Goal: Information Seeking & Learning: Check status

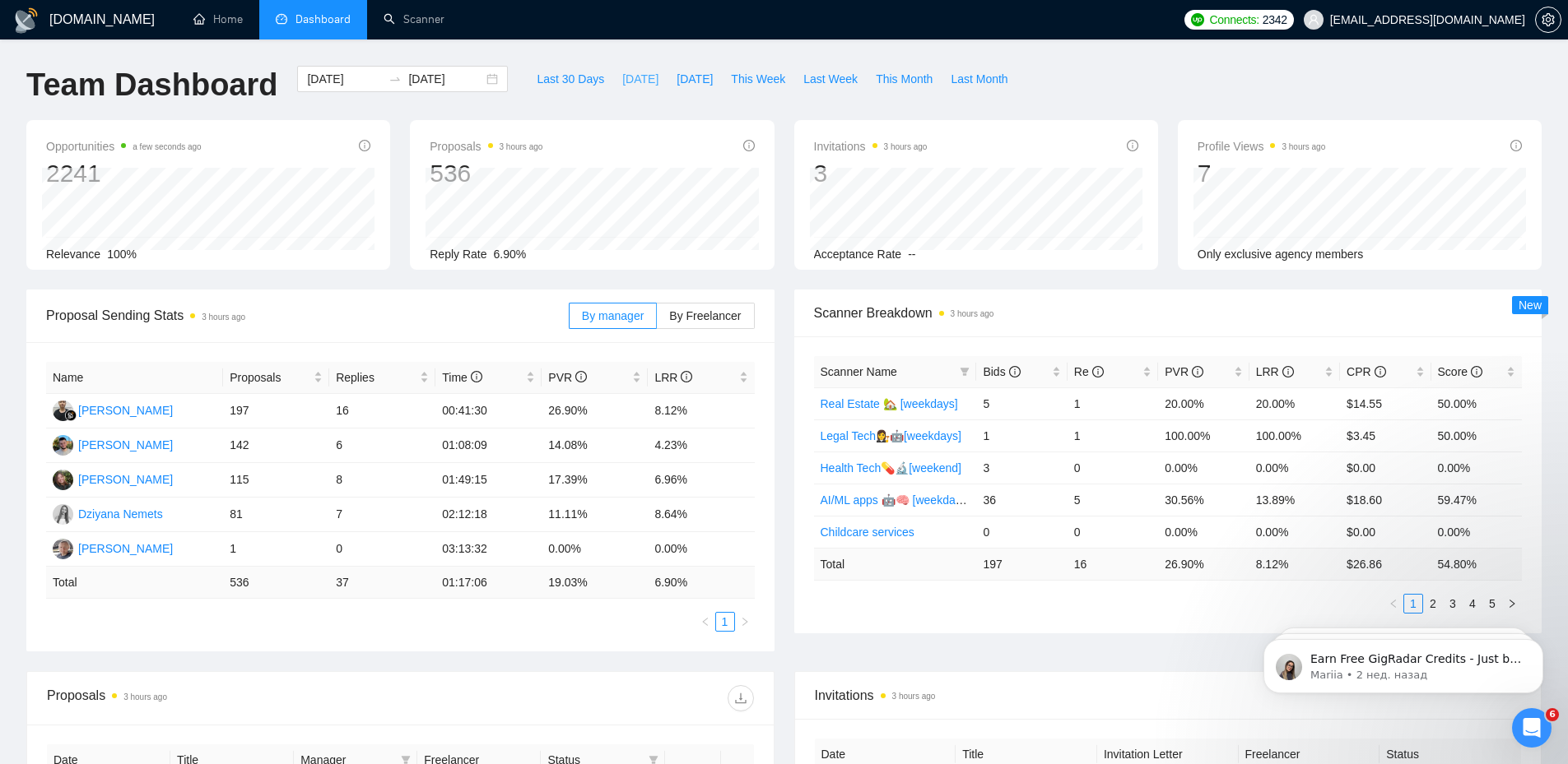
click at [623, 84] on span "[DATE]" at bounding box center [640, 79] width 36 height 18
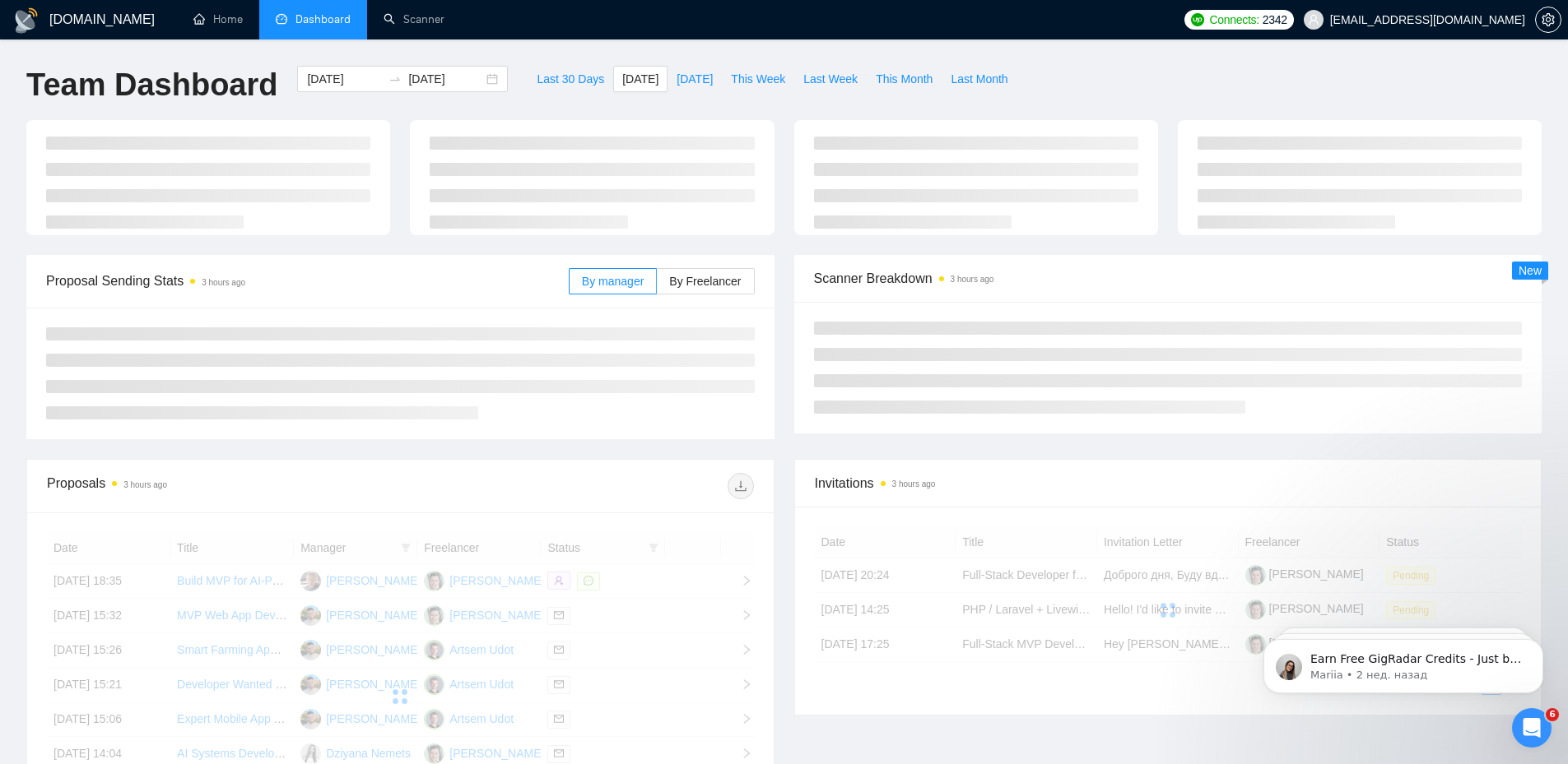
type input "[DATE]"
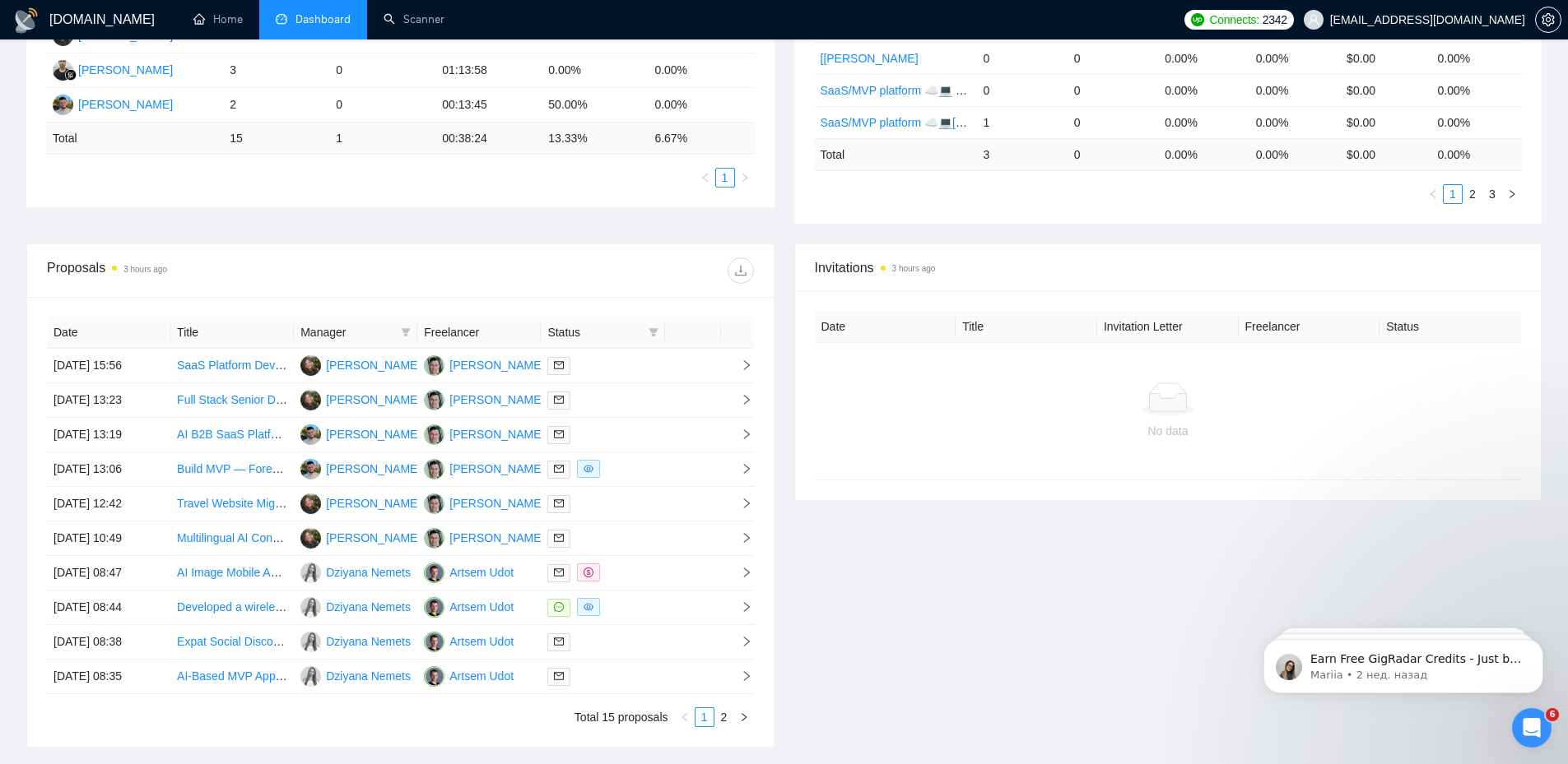
scroll to position [411, 0]
click at [650, 329] on icon "filter" at bounding box center [652, 330] width 9 height 8
click at [603, 362] on span "Chat" at bounding box center [601, 363] width 31 height 14
checkbox input "true"
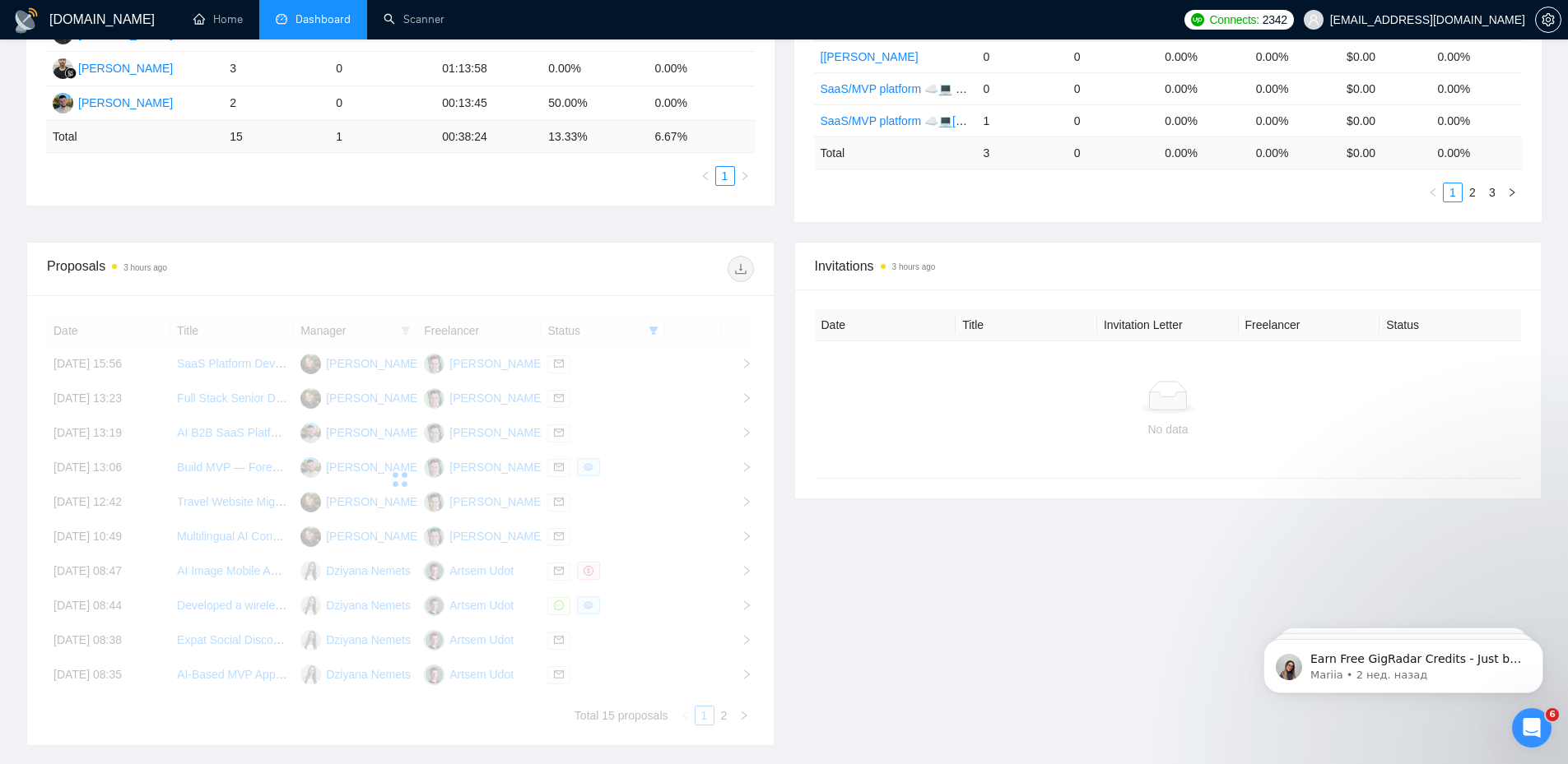
click at [596, 265] on div at bounding box center [575, 268] width 353 height 26
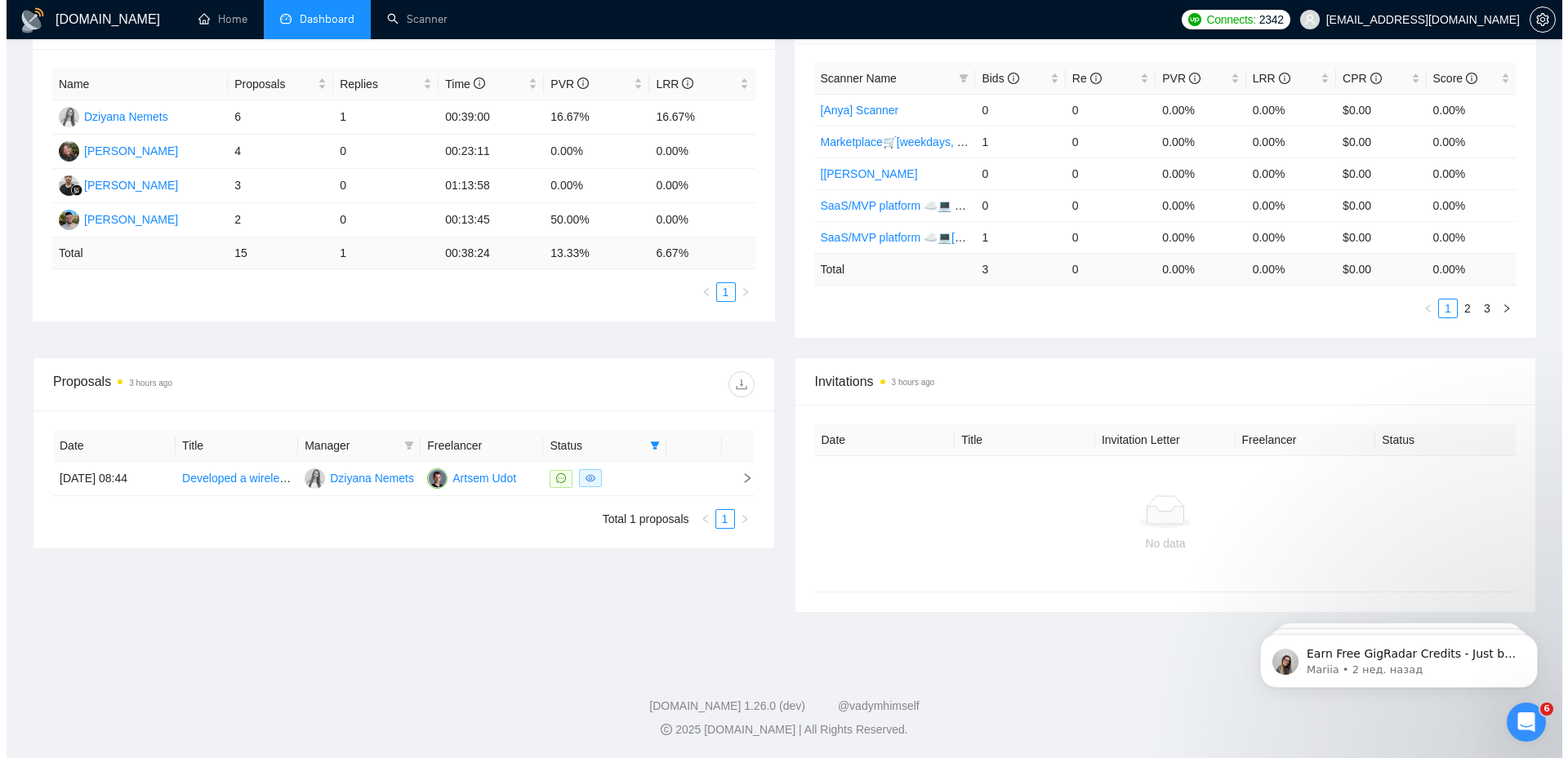
scroll to position [290, 0]
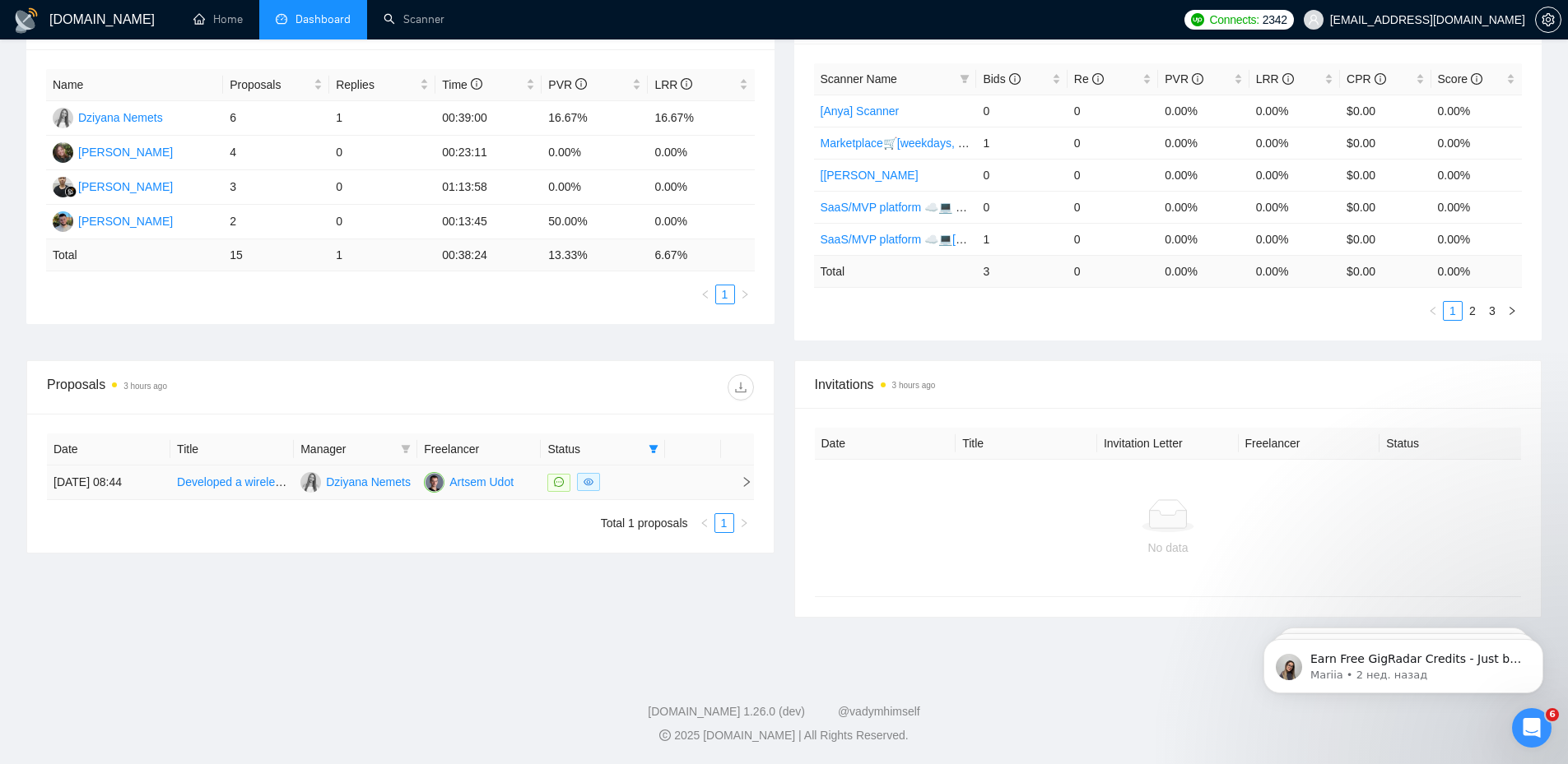
click at [724, 483] on td at bounding box center [738, 483] width 33 height 35
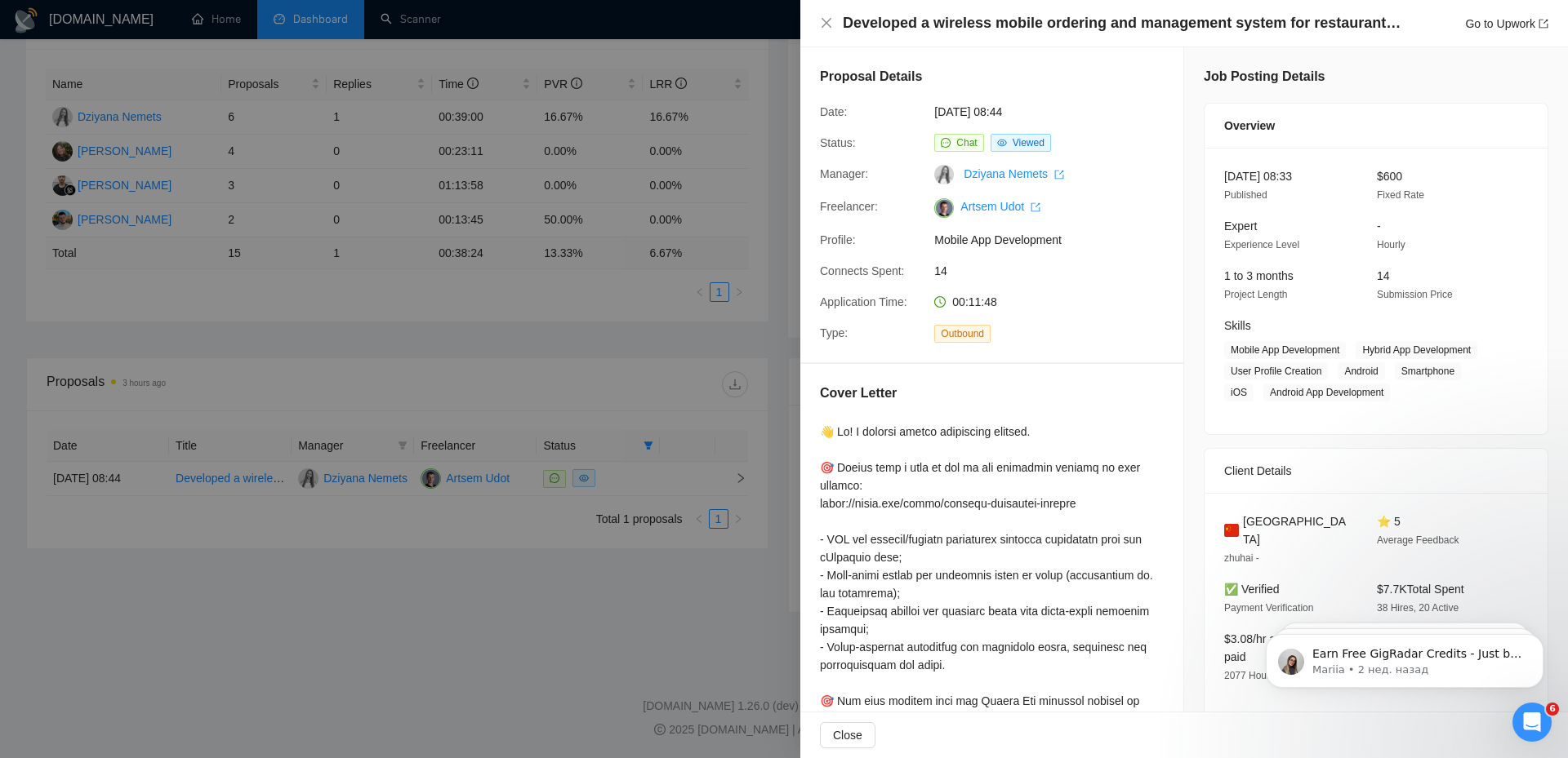
click at [578, 285] on div at bounding box center [784, 379] width 1568 height 758
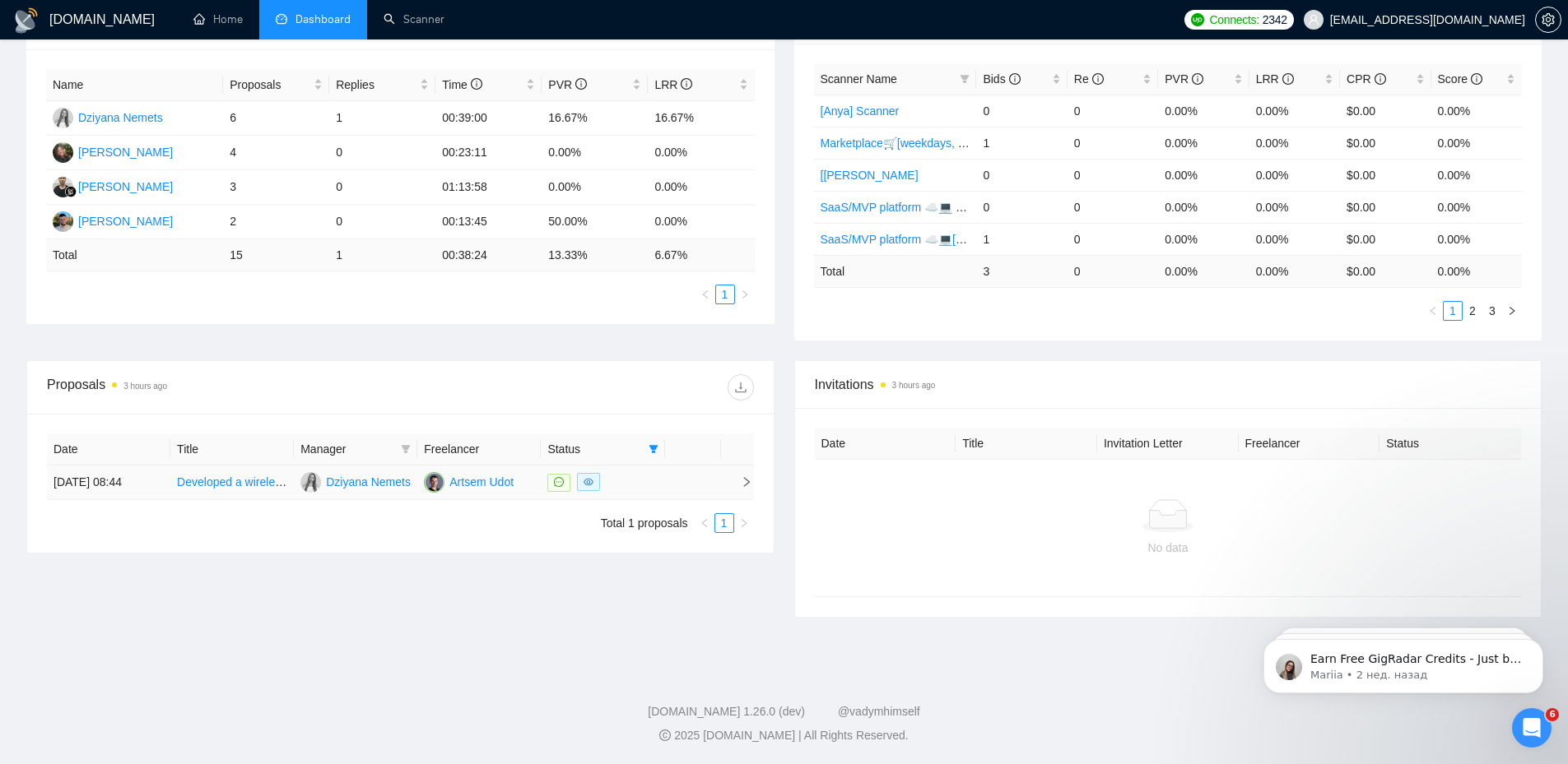
click at [645, 481] on div at bounding box center [602, 482] width 110 height 18
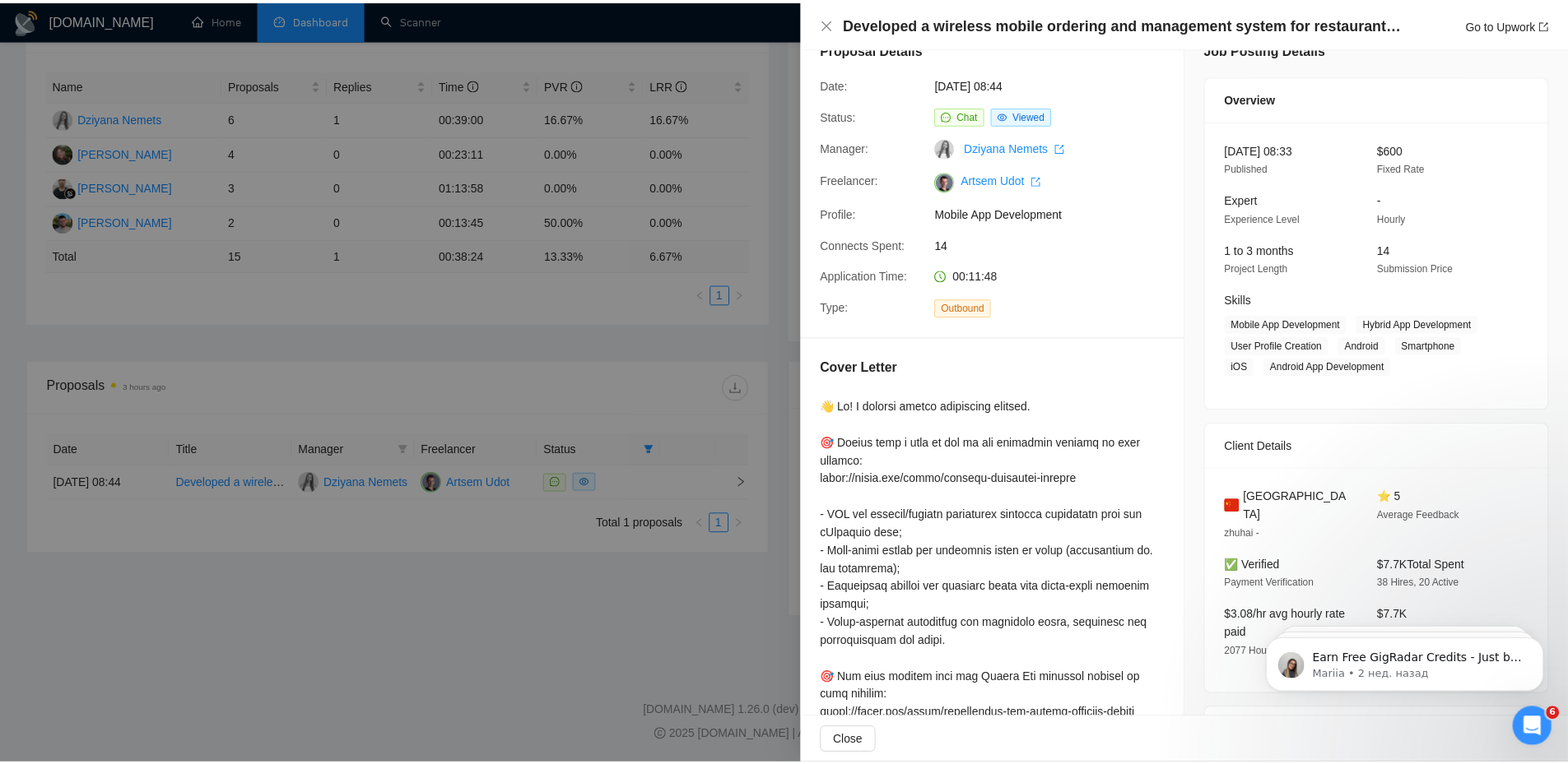
scroll to position [0, 0]
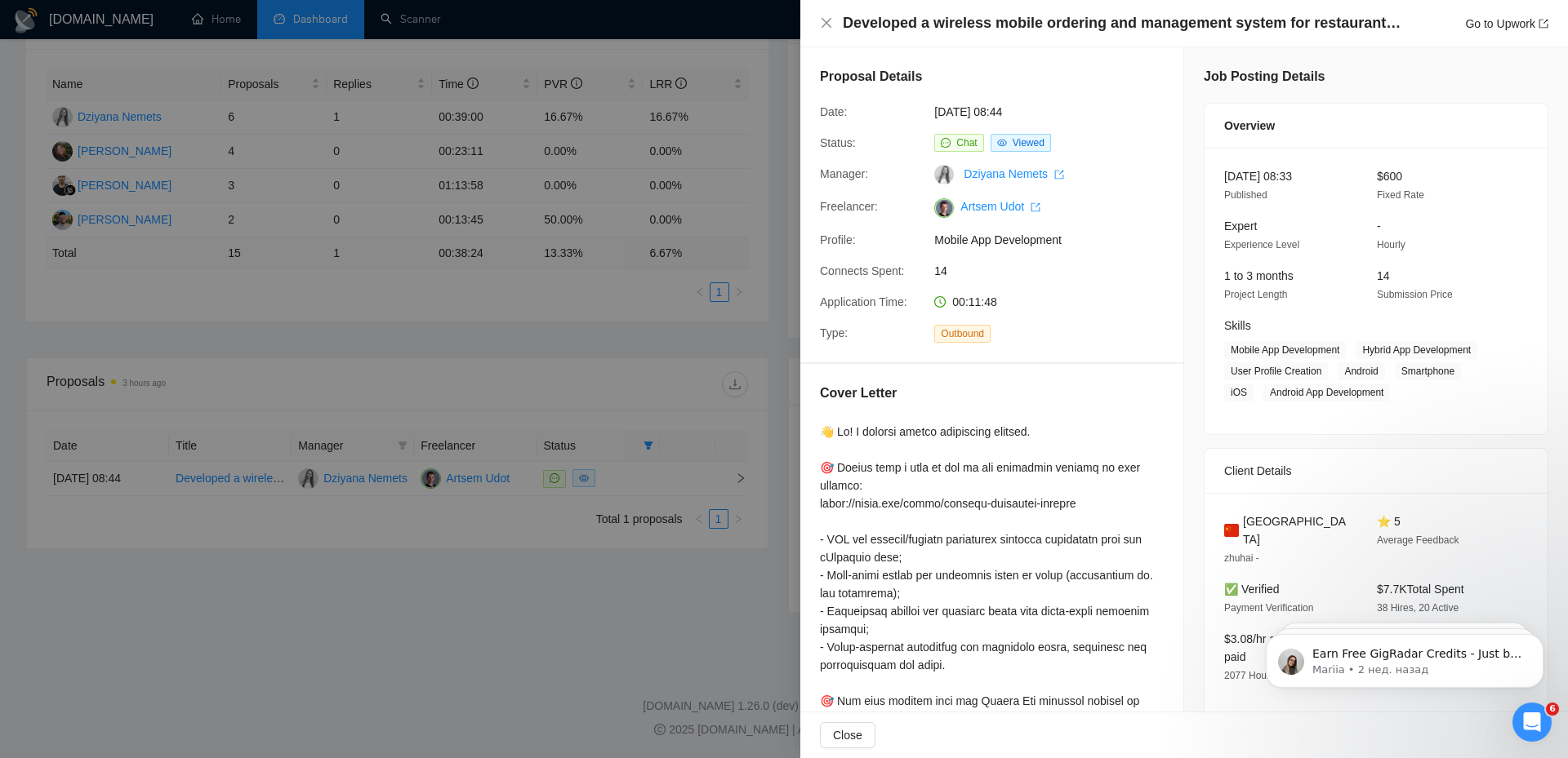
click at [682, 284] on div at bounding box center [784, 379] width 1568 height 758
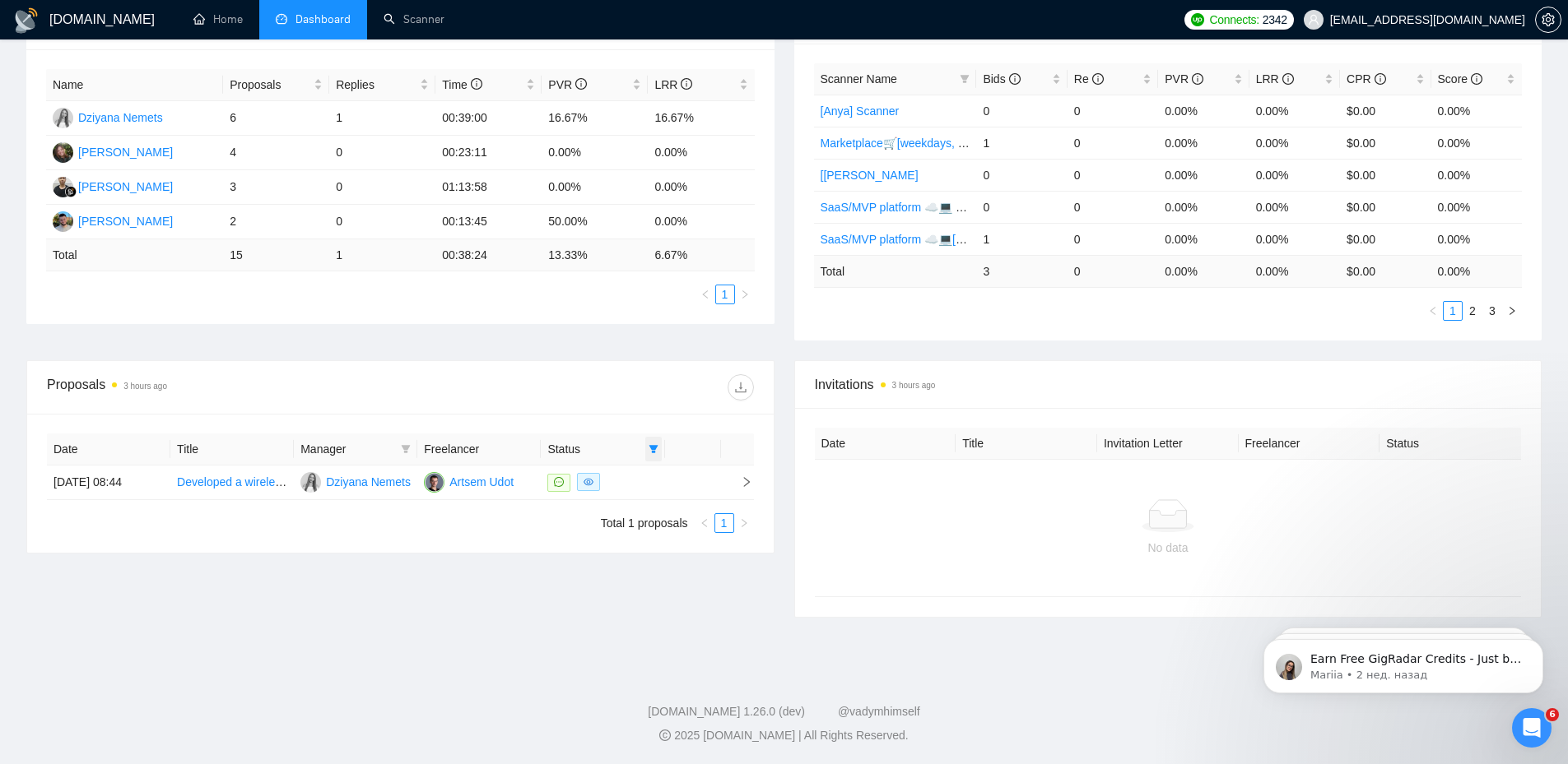
click at [645, 451] on span at bounding box center [653, 449] width 17 height 24
click at [565, 389] on div at bounding box center [575, 387] width 353 height 26
click at [654, 453] on icon "filter" at bounding box center [653, 449] width 10 height 10
click at [587, 505] on span "Sent" at bounding box center [600, 507] width 30 height 14
click at [607, 372] on div "Proposals 3 hours ago" at bounding box center [400, 388] width 707 height 52
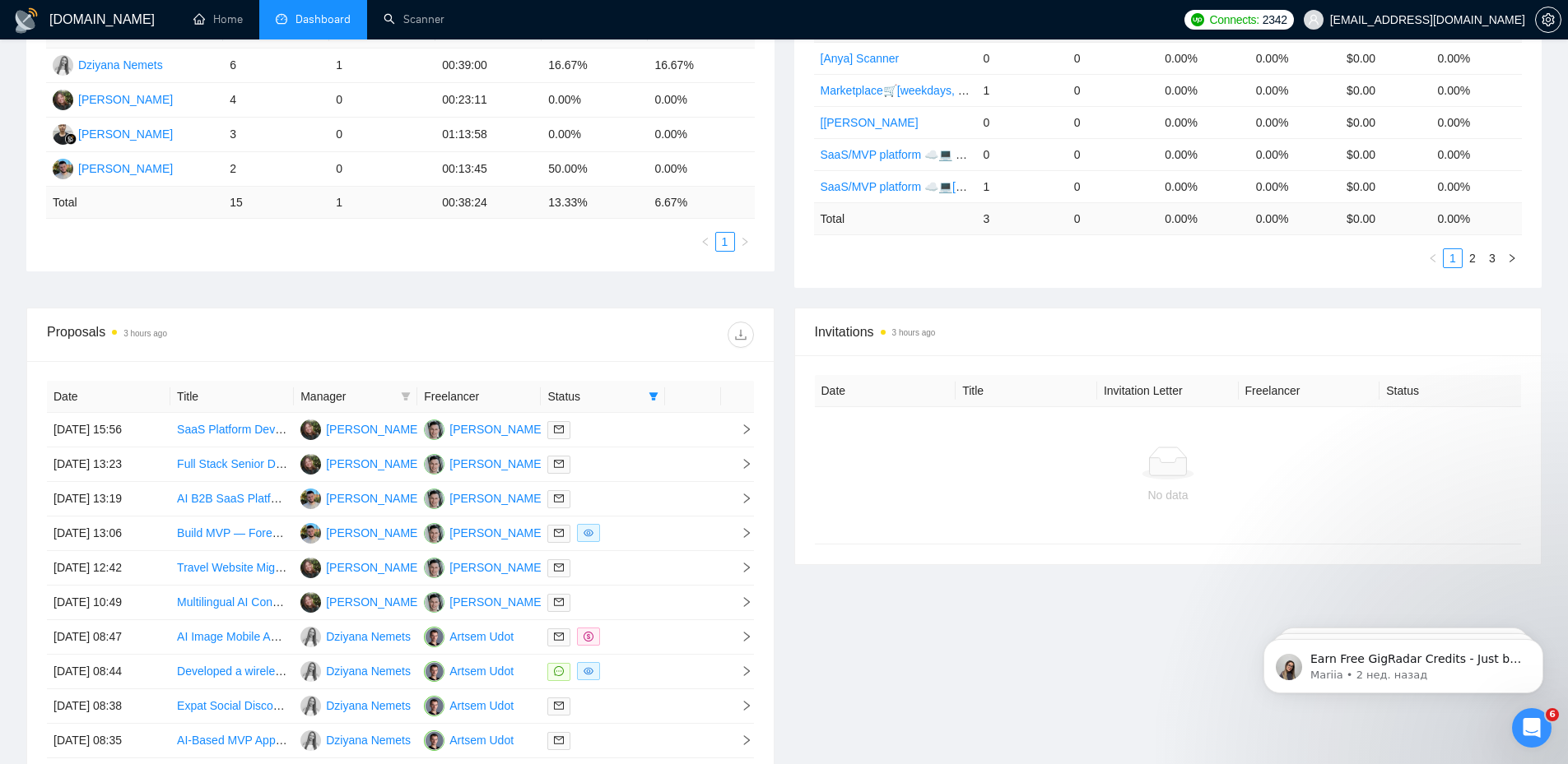
scroll to position [375, 0]
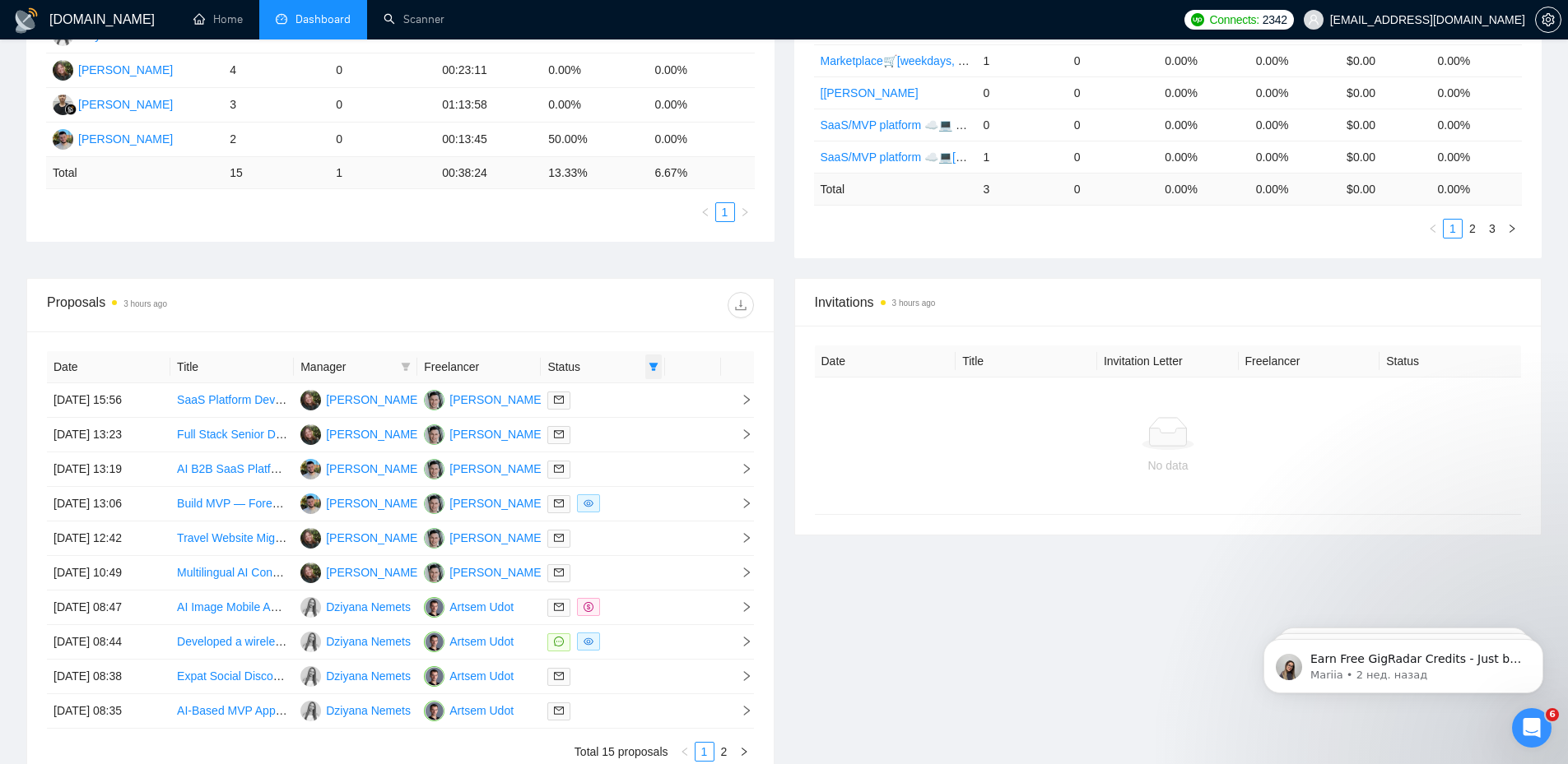
click at [652, 369] on icon "filter" at bounding box center [652, 366] width 9 height 8
click at [625, 424] on span "Sent" at bounding box center [610, 425] width 79 height 18
checkbox input "false"
click at [662, 304] on div at bounding box center [575, 305] width 353 height 26
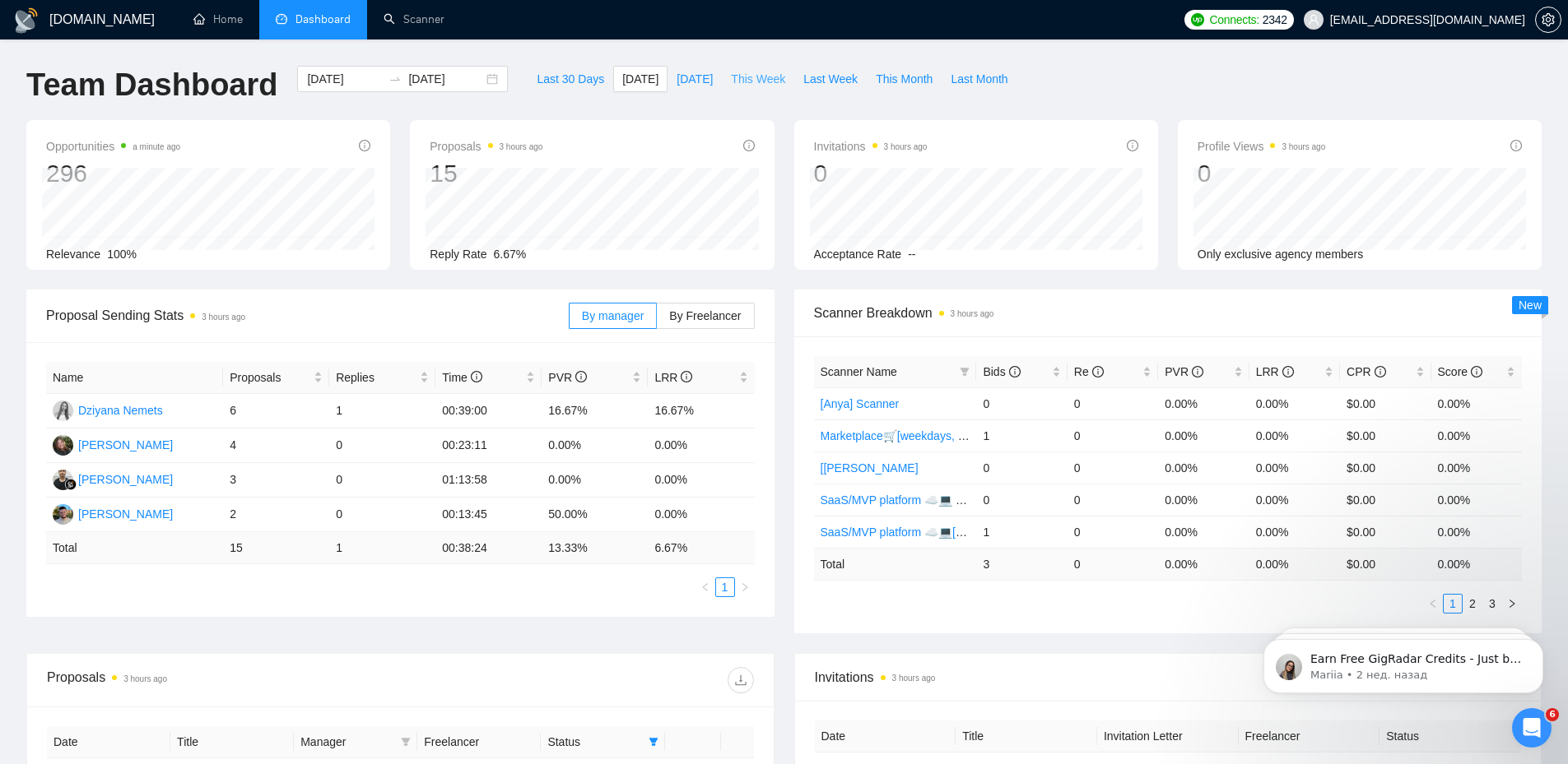
click at [747, 83] on span "This Week" at bounding box center [758, 79] width 54 height 18
type input "[DATE]"
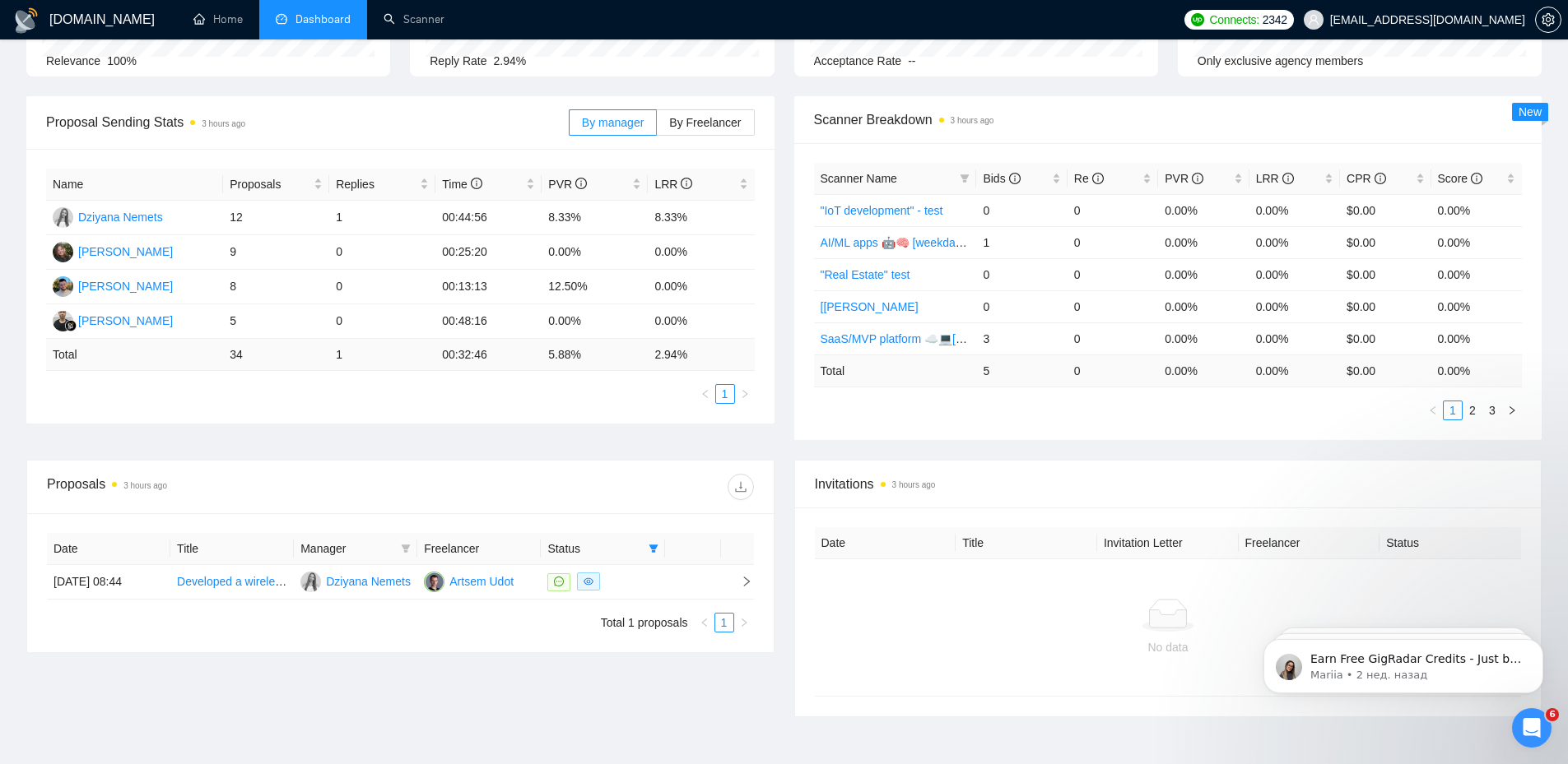
scroll to position [128, 0]
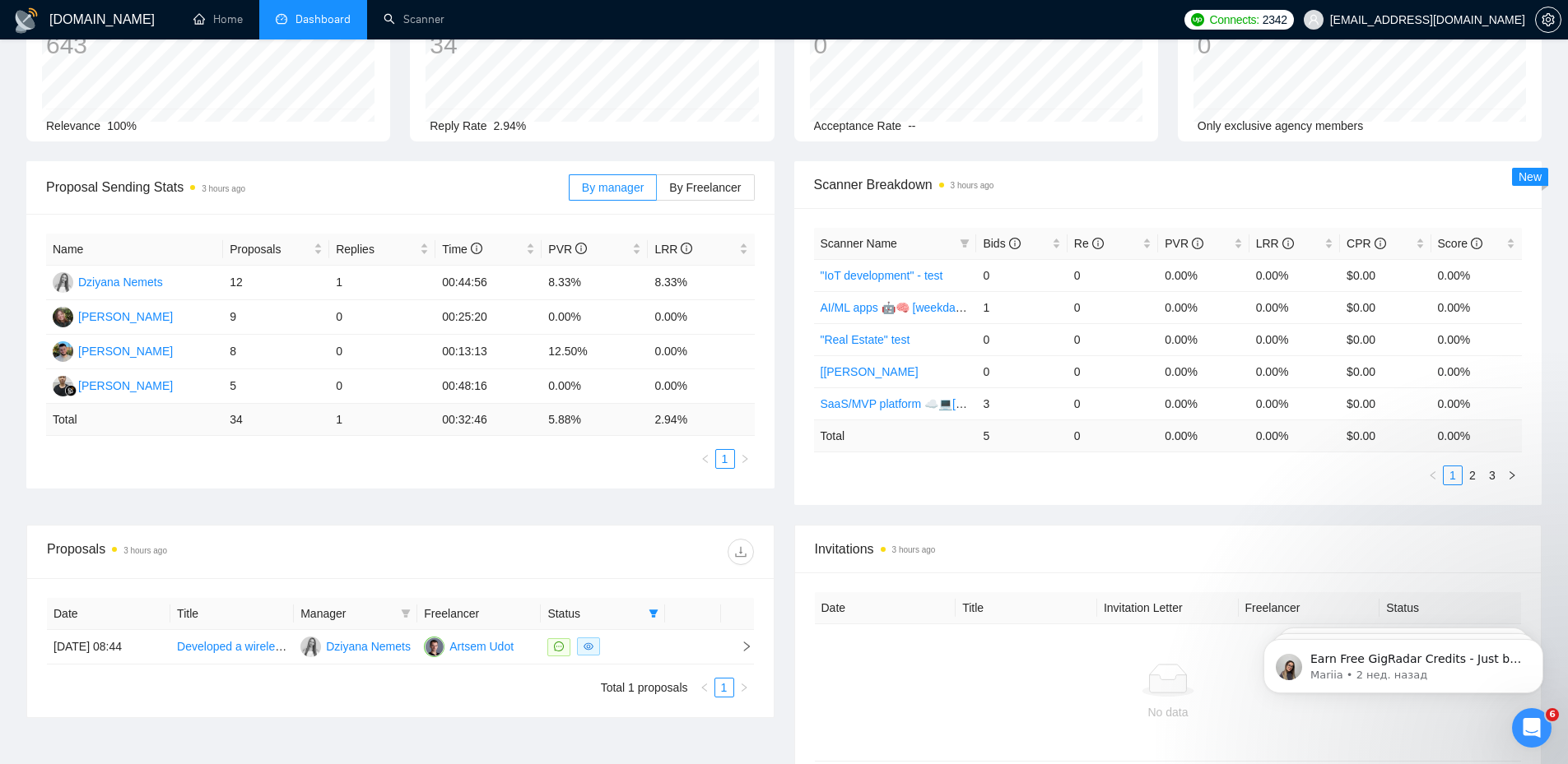
click at [432, 480] on div "Name Proposals Replies Time PVR LRR Dziyana Nemets 12 1 00:44:56 8.33% 8.33% [P…" at bounding box center [401, 351] width 749 height 275
drag, startPoint x: 498, startPoint y: 315, endPoint x: 547, endPoint y: 311, distance: 49.2
click at [546, 311] on tr "[PERSON_NAME] 9 0 00:25:20 0.00% 0.00%" at bounding box center [400, 318] width 709 height 35
drag, startPoint x: 586, startPoint y: 314, endPoint x: 686, endPoint y: 317, distance: 100.0
click at [642, 317] on td "0.00%" at bounding box center [594, 318] width 106 height 35
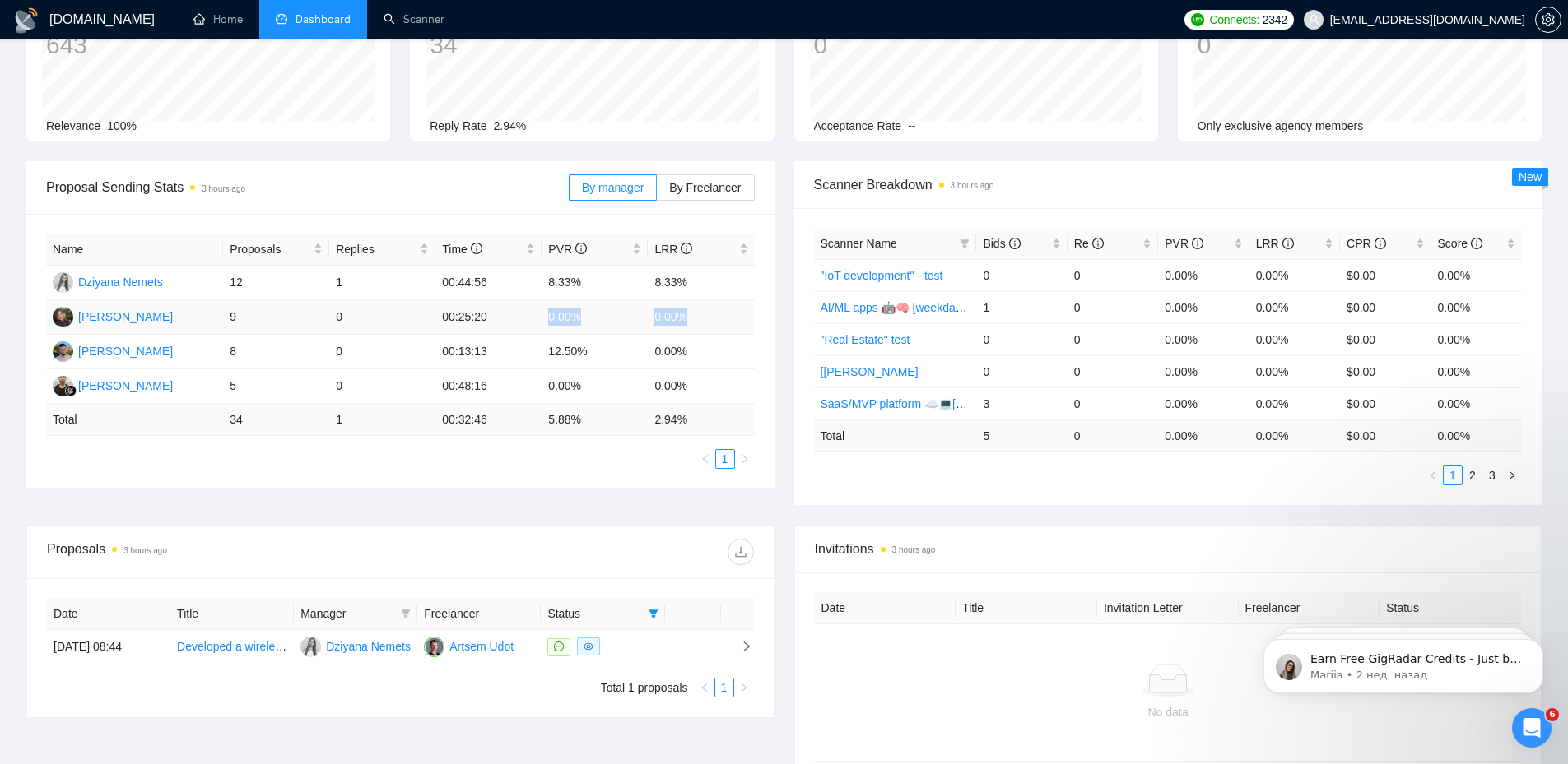
drag, startPoint x: 701, startPoint y: 317, endPoint x: 512, endPoint y: 316, distance: 189.0
click at [515, 316] on tr "[PERSON_NAME] 9 0 00:25:20 0.00% 0.00%" at bounding box center [400, 318] width 709 height 35
click at [560, 480] on div "Name Proposals Replies Time PVR LRR Dziyana Nemets 12 1 00:44:56 8.33% 8.33% [P…" at bounding box center [401, 351] width 749 height 275
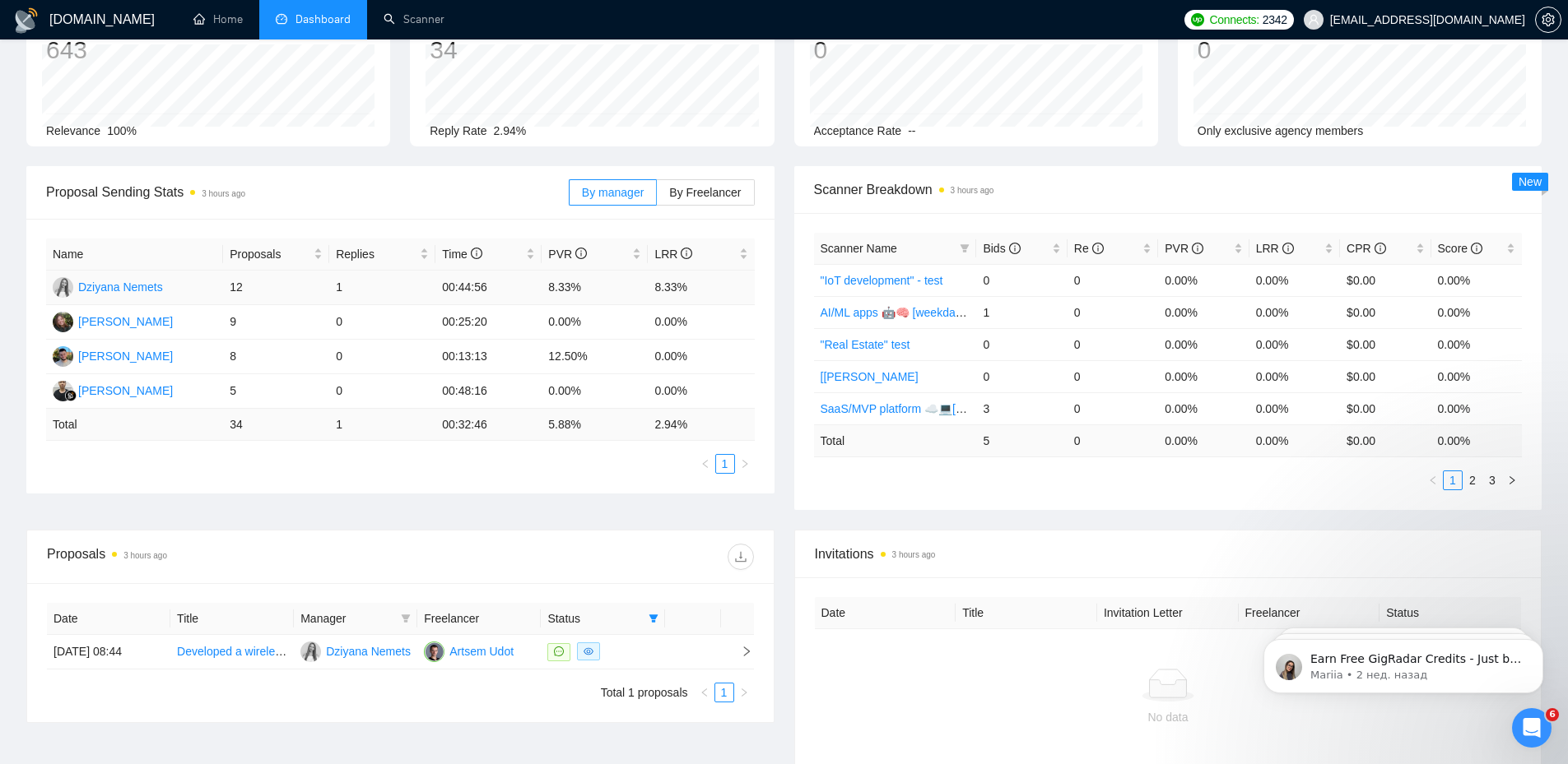
scroll to position [0, 0]
